Goal: Task Accomplishment & Management: Manage account settings

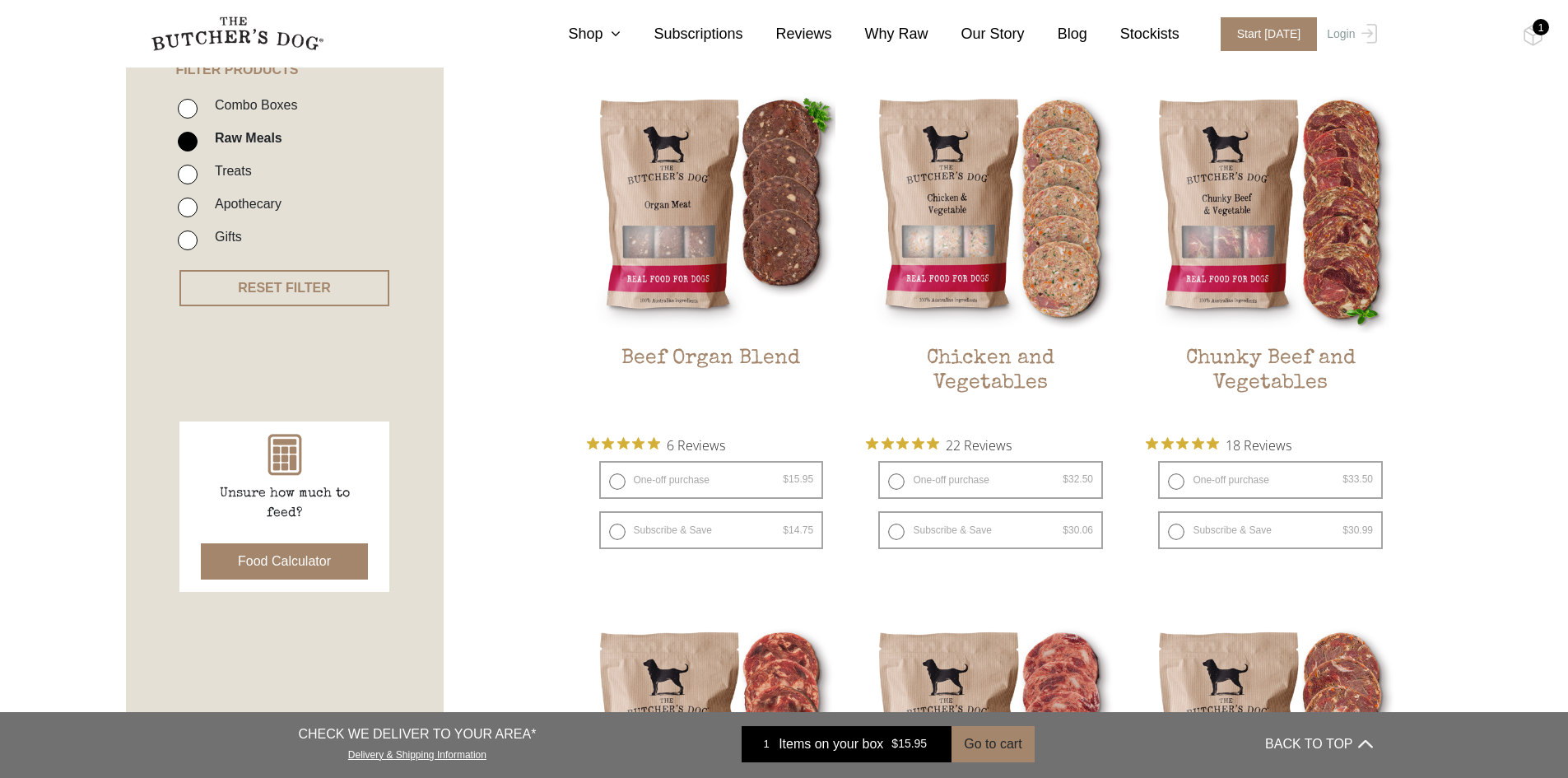
scroll to position [412, 0]
drag, startPoint x: 1290, startPoint y: 35, endPoint x: 1299, endPoint y: 51, distance: 18.4
click at [1290, 35] on span "Start [DATE]" at bounding box center [1269, 34] width 97 height 34
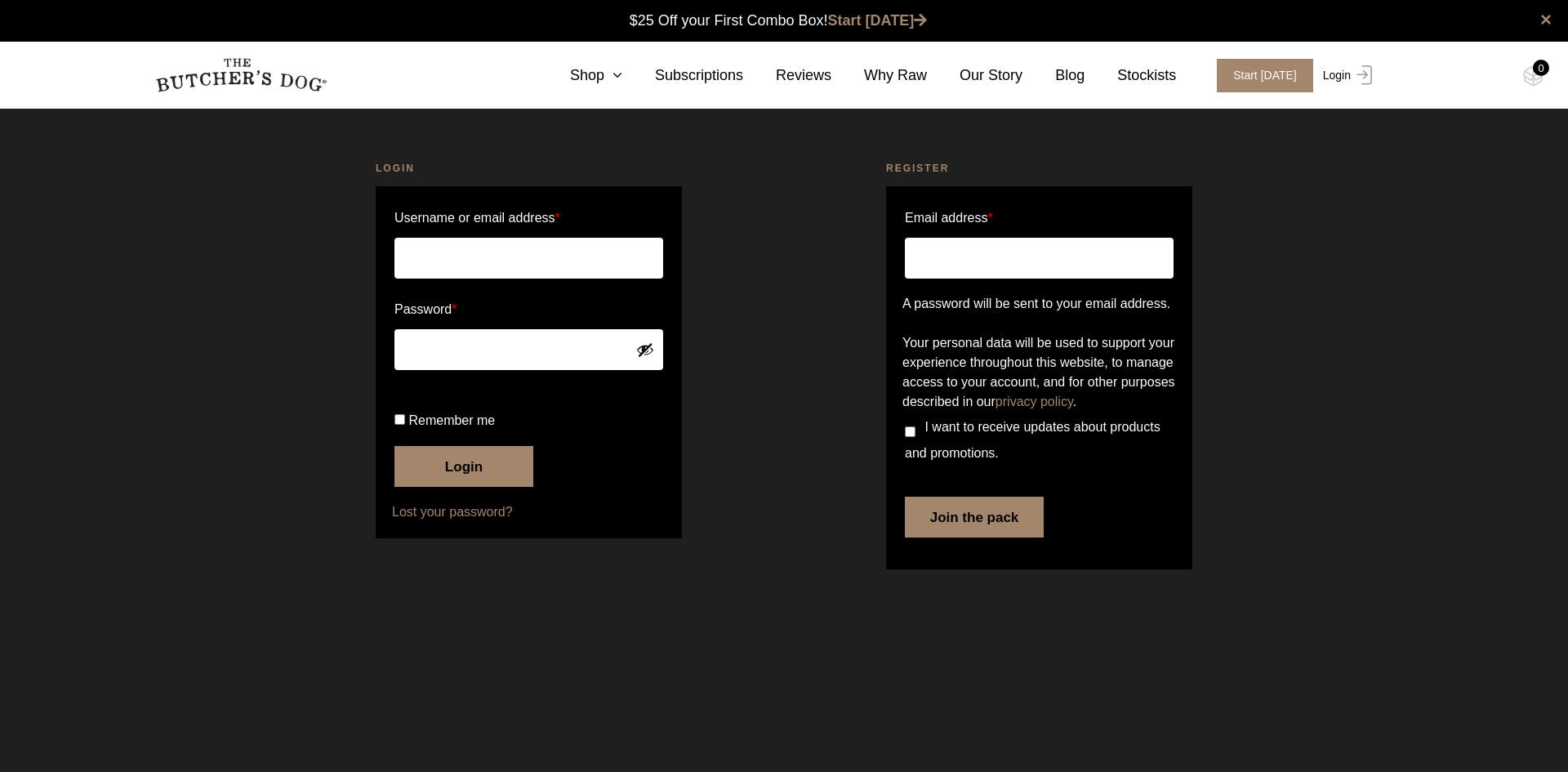
type input "[EMAIL_ADDRESS][DOMAIN_NAME]"
drag, startPoint x: 0, startPoint y: 0, endPoint x: 1352, endPoint y: 78, distance: 1354.2
click at [1351, 77] on img at bounding box center [1361, 75] width 21 height 20
type input "[EMAIL_ADDRESS][DOMAIN_NAME]"
click at [472, 427] on span "Remember me" at bounding box center [451, 420] width 86 height 14
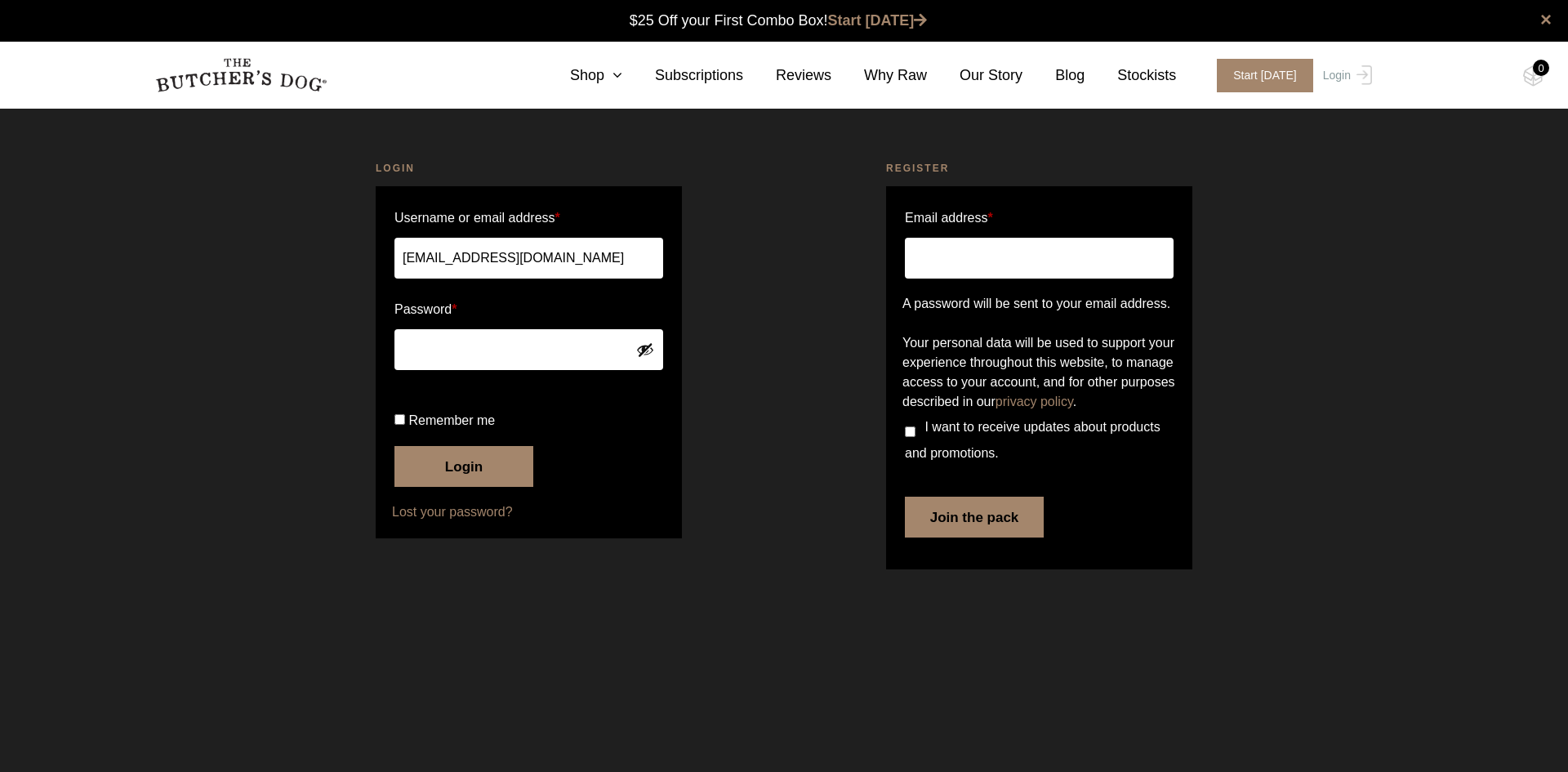
click at [405, 425] on input "Remember me" at bounding box center [400, 419] width 11 height 11
checkbox input "true"
click at [500, 487] on button "Login" at bounding box center [464, 467] width 139 height 41
